Goal: Task Accomplishment & Management: Complete application form

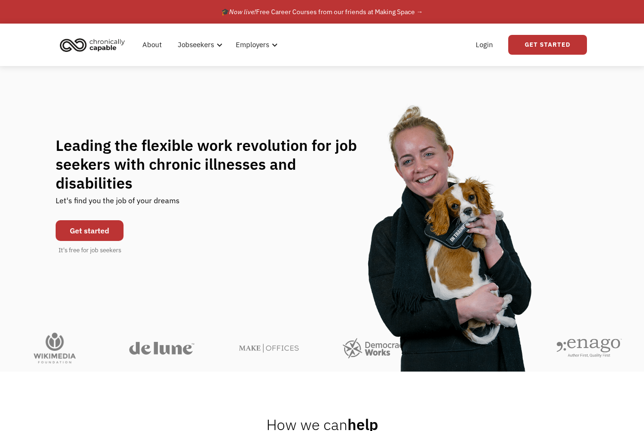
click at [109, 231] on link "Get started" at bounding box center [90, 230] width 68 height 21
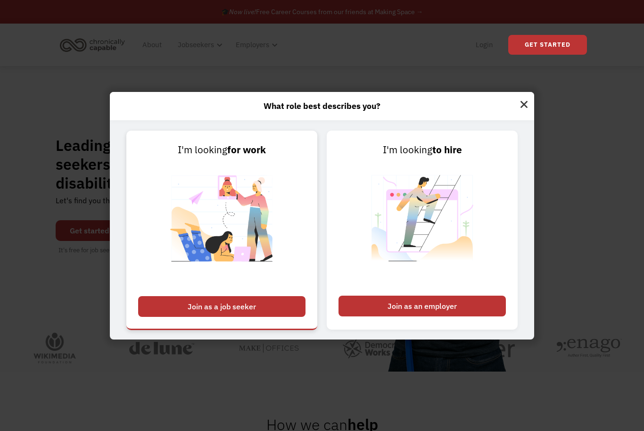
click at [187, 317] on div "Join as a job seeker" at bounding box center [221, 306] width 167 height 21
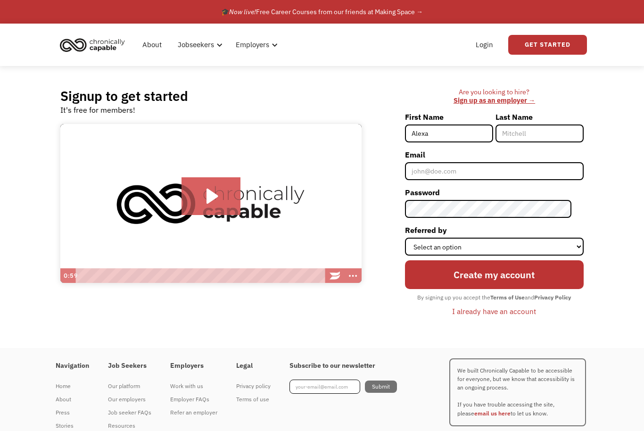
type input "Alexa"
type input "maniaci"
click at [435, 174] on input "Email" at bounding box center [494, 171] width 179 height 18
type input "anmaniaci@gmail.com"
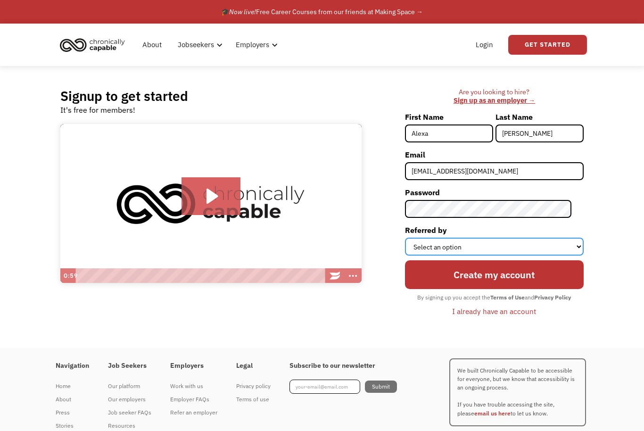
select select "Other"
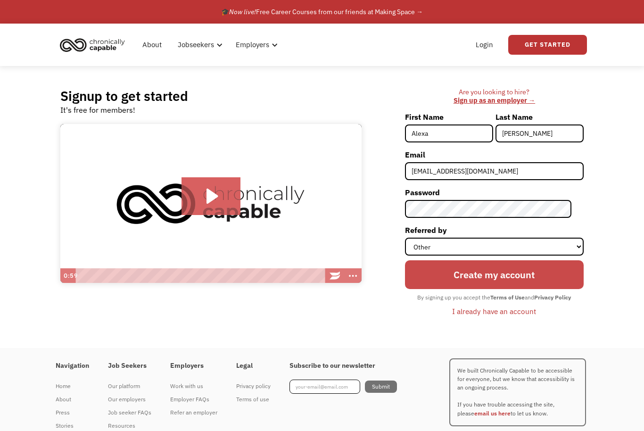
click at [468, 267] on input "Create my account" at bounding box center [494, 274] width 179 height 29
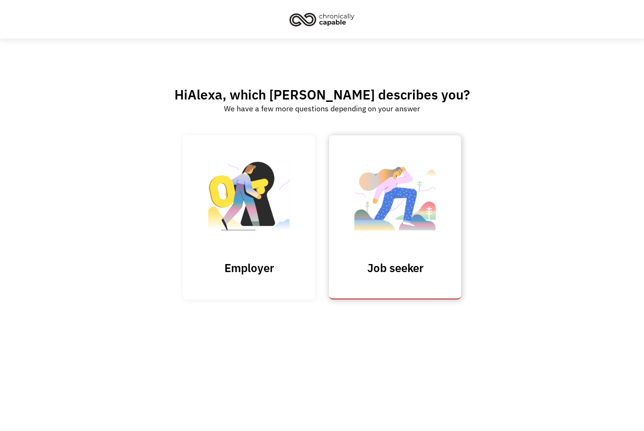
click at [428, 262] on link "Job seeker" at bounding box center [395, 217] width 132 height 164
